Goal: Transaction & Acquisition: Purchase product/service

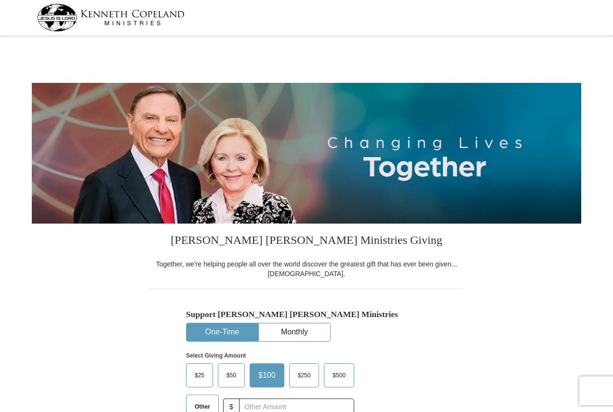
select select "PA"
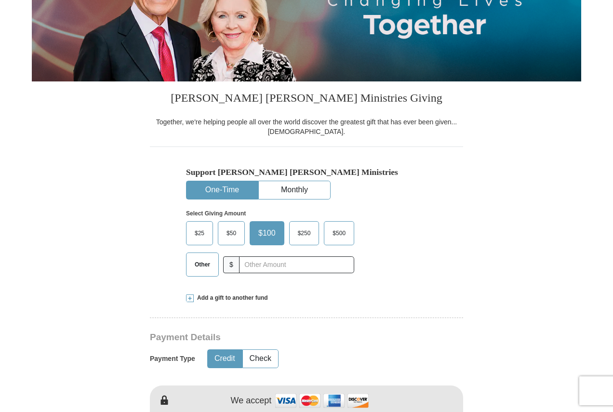
scroll to position [289, 0]
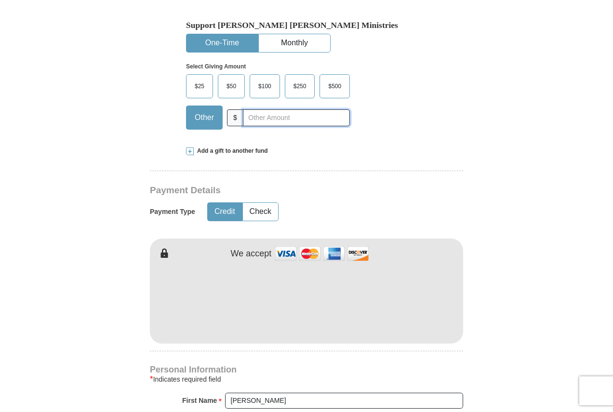
click at [263, 120] on input "text" at bounding box center [296, 117] width 107 height 17
type input "20"
click at [257, 216] on button "Check" at bounding box center [260, 212] width 35 height 18
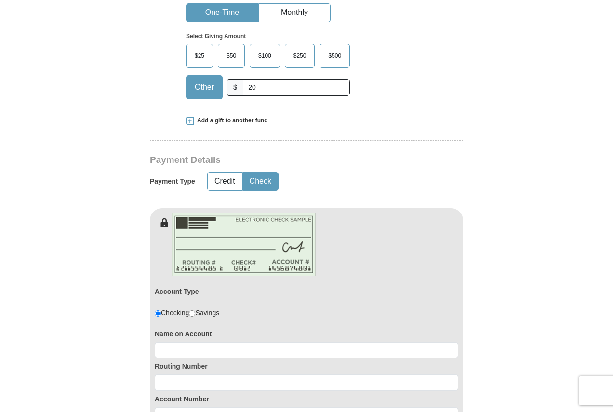
scroll to position [482, 0]
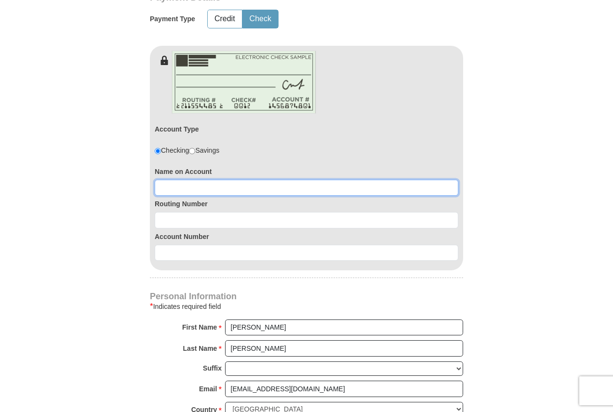
click at [235, 186] on input at bounding box center [306, 188] width 303 height 16
type input "[PERSON_NAME]"
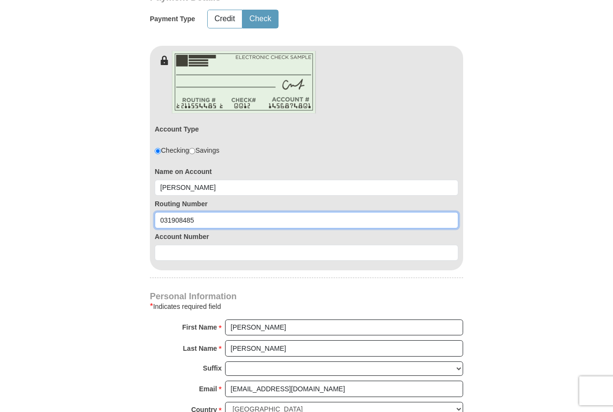
type input "031908485"
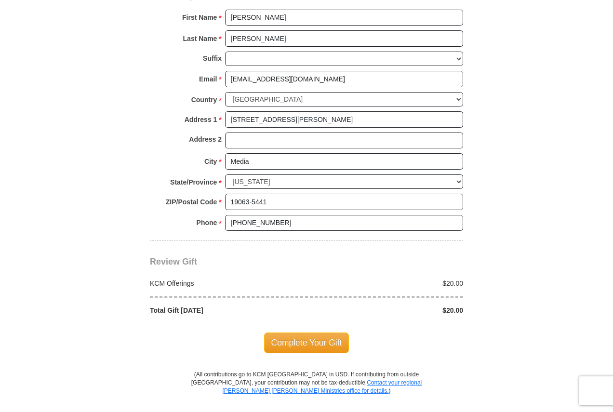
scroll to position [963, 0]
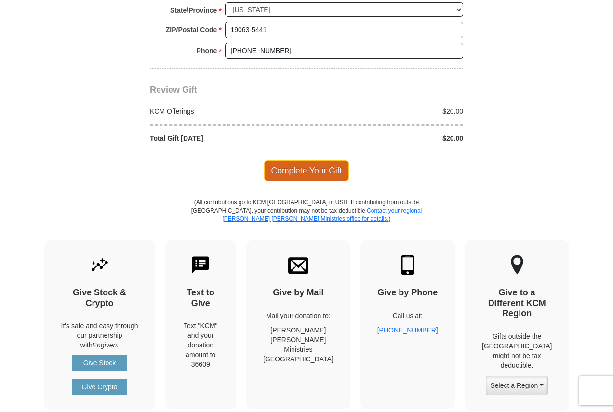
type input "0360154439"
click at [294, 168] on span "Complete Your Gift" at bounding box center [306, 170] width 85 height 20
